Goal: Task Accomplishment & Management: Manage account settings

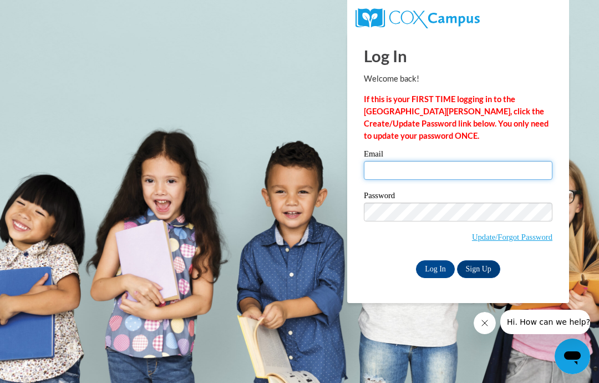
click at [427, 171] on input "Email" at bounding box center [458, 170] width 189 height 19
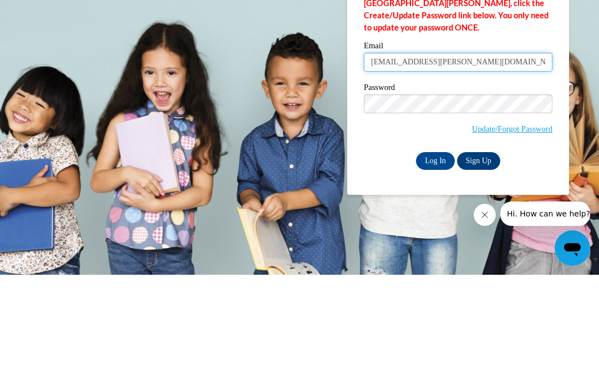
type input "mailbose.papia@gmail.com"
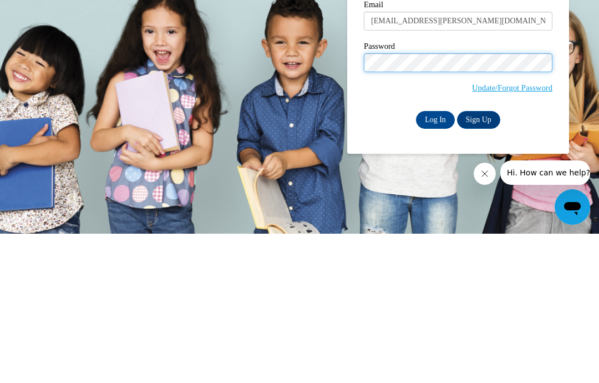
click at [435, 260] on input "Log In" at bounding box center [435, 269] width 39 height 18
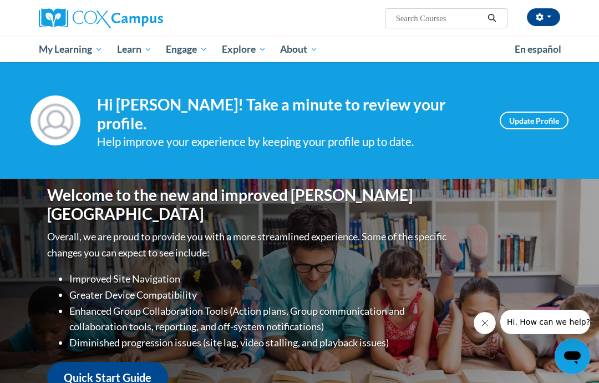
click at [0, 0] on span "My Course Progress" at bounding box center [0, 0] width 0 height 0
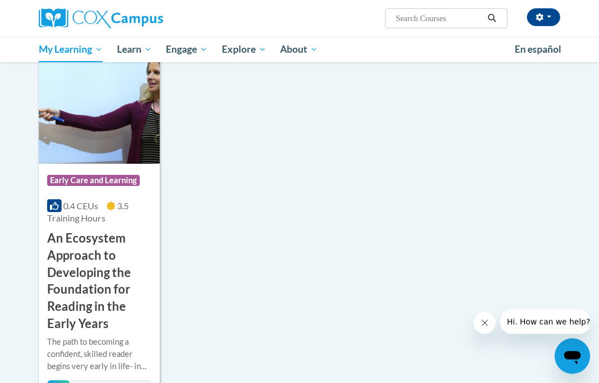
scroll to position [151, 0]
click at [85, 263] on h3 "An Ecosystem Approach to Developing the Foundation for Reading in the Early Yea…" at bounding box center [99, 281] width 104 height 103
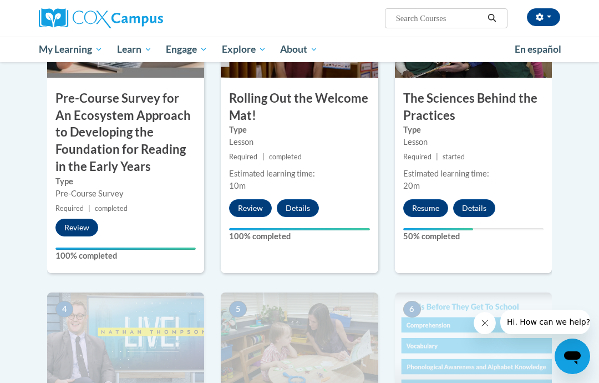
scroll to position [401, 0]
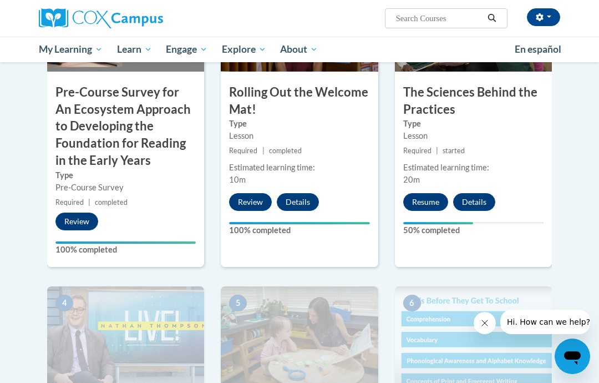
click at [419, 203] on button "Resume" at bounding box center [425, 202] width 45 height 18
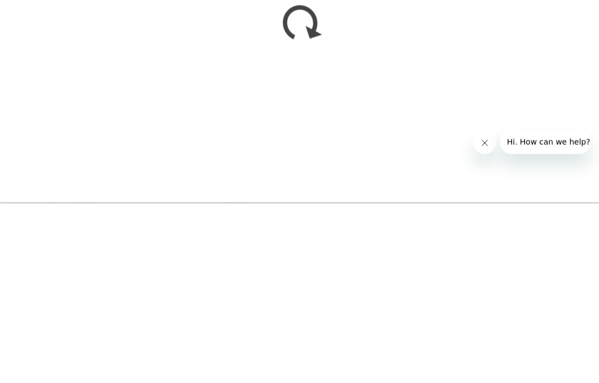
scroll to position [581, 0]
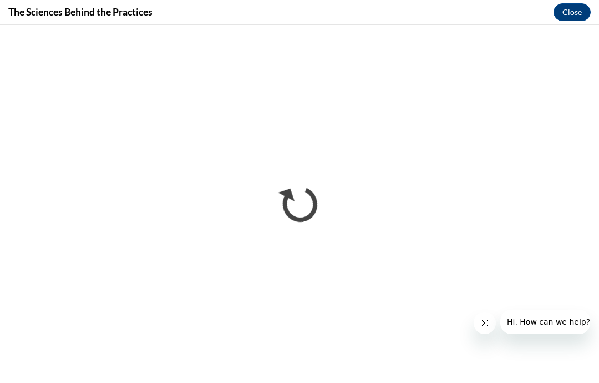
click at [482, 328] on button "Close message from company" at bounding box center [485, 323] width 22 height 22
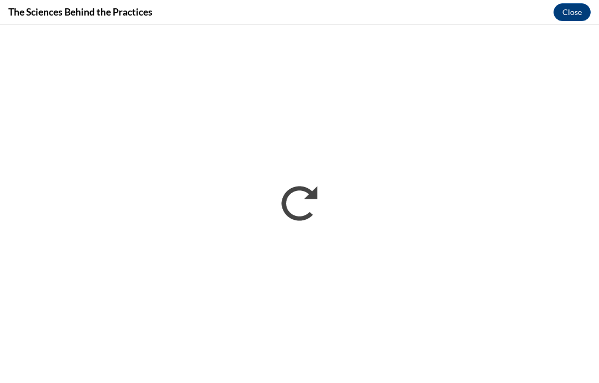
click at [567, 12] on button "Close" at bounding box center [572, 12] width 37 height 18
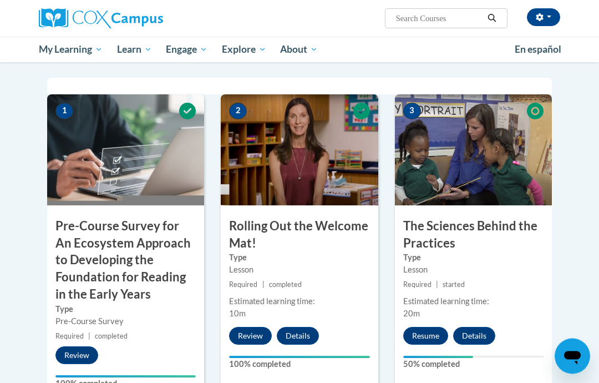
scroll to position [267, 0]
click at [424, 332] on button "Resume" at bounding box center [425, 336] width 45 height 18
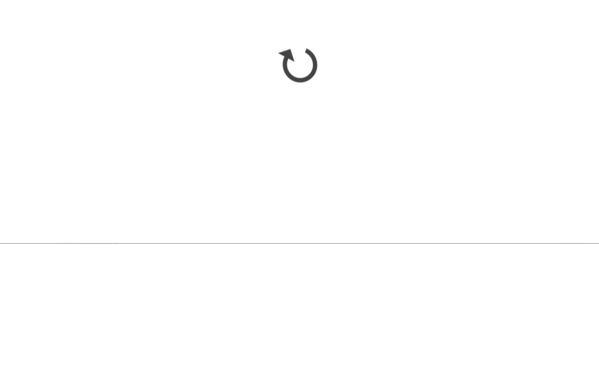
scroll to position [407, 0]
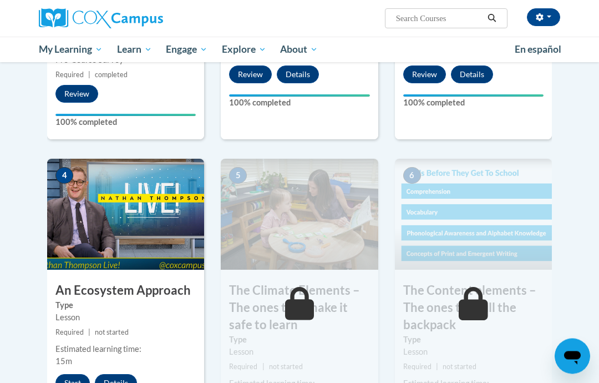
scroll to position [529, 0]
click at [78, 379] on button "Start" at bounding box center [72, 383] width 34 height 18
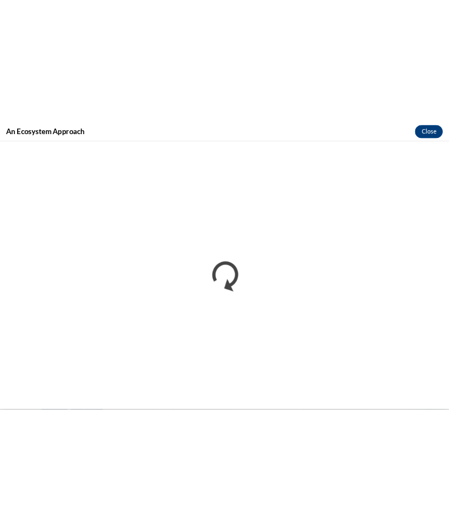
scroll to position [573, 0]
